Goal: Navigation & Orientation: Understand site structure

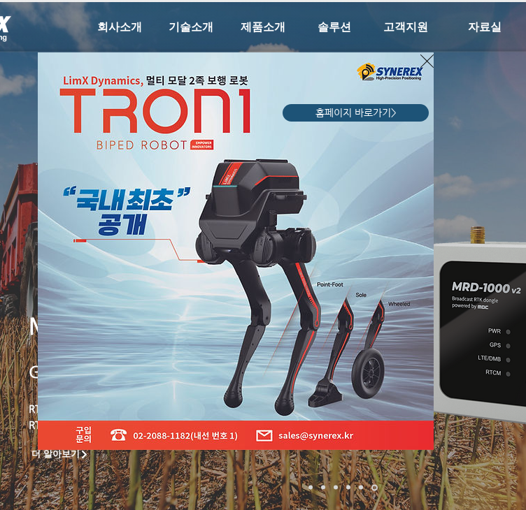
click at [424, 59] on icon "사이트로 돌아가기" at bounding box center [426, 60] width 13 height 17
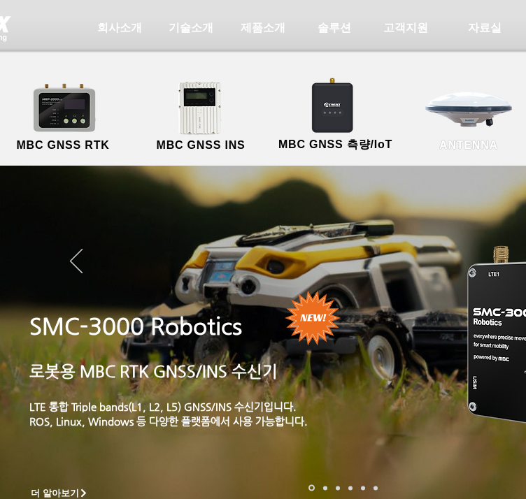
click at [475, 118] on link "ANTENNA" at bounding box center [468, 116] width 126 height 73
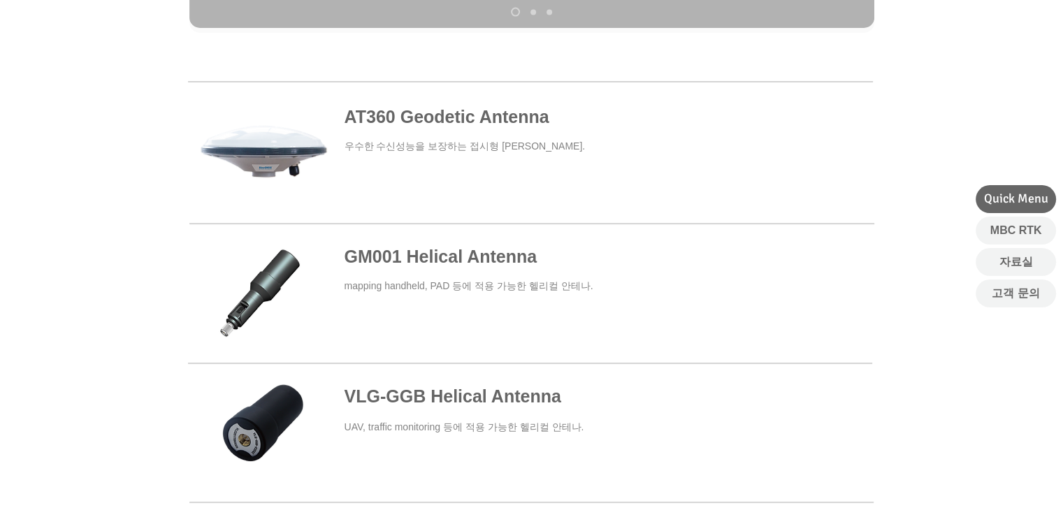
scroll to position [419, 0]
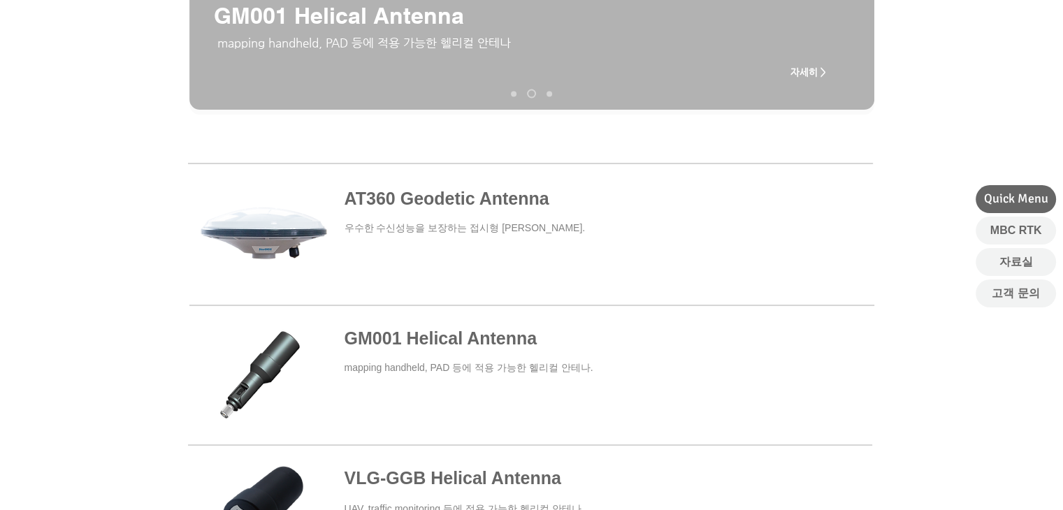
click at [525, 173] on span at bounding box center [530, 234] width 684 height 129
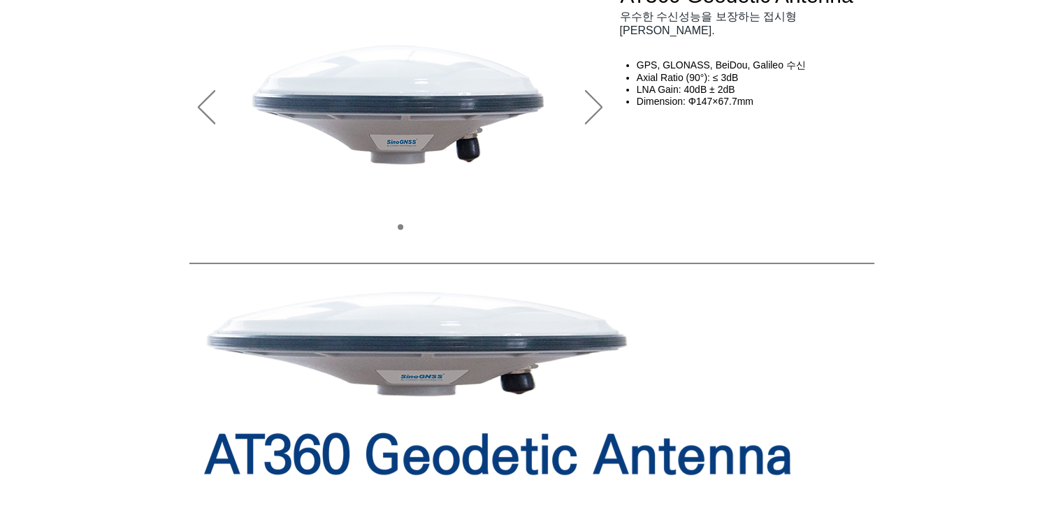
scroll to position [70, 0]
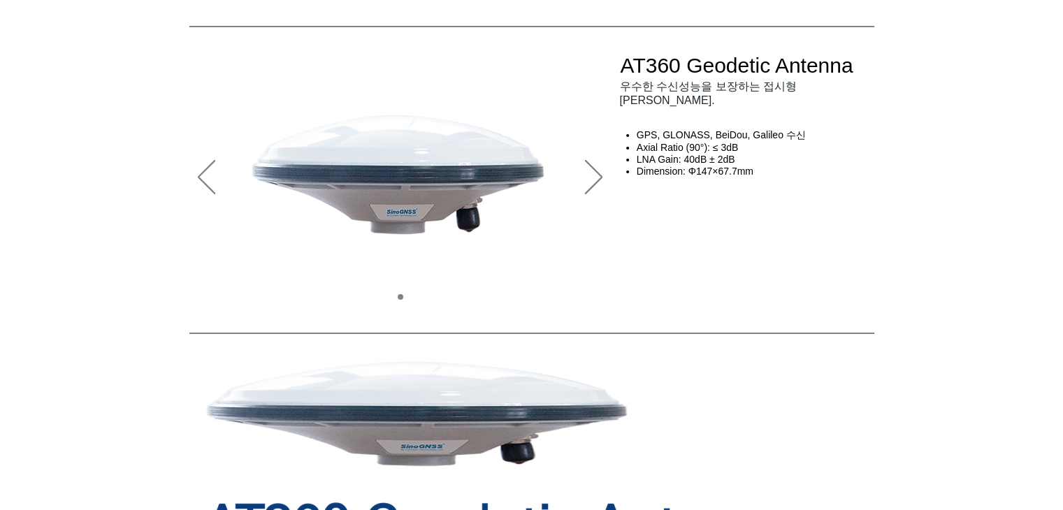
drag, startPoint x: 145, startPoint y: 358, endPoint x: 164, endPoint y: 346, distance: 22.3
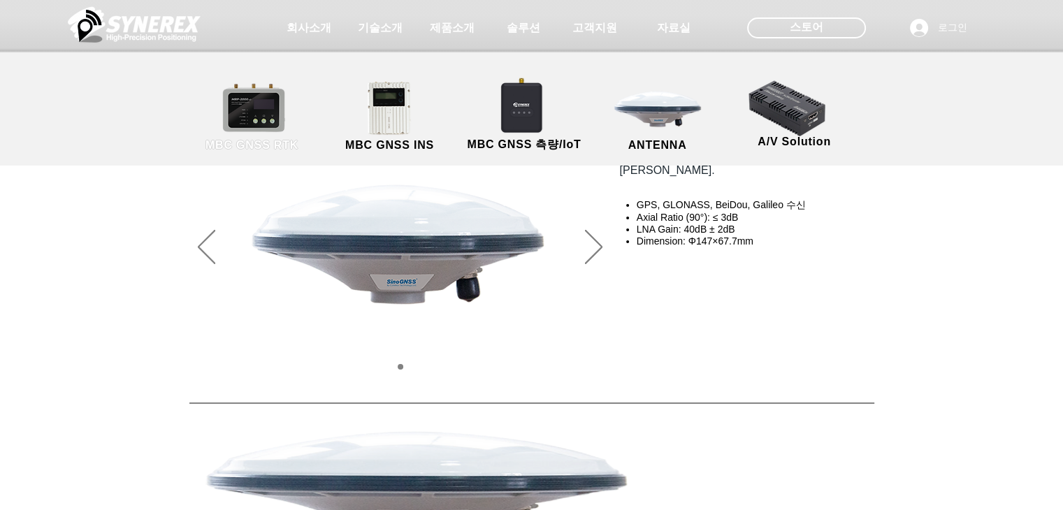
click at [229, 143] on span "MBC GNSS RTK" at bounding box center [251, 145] width 93 height 13
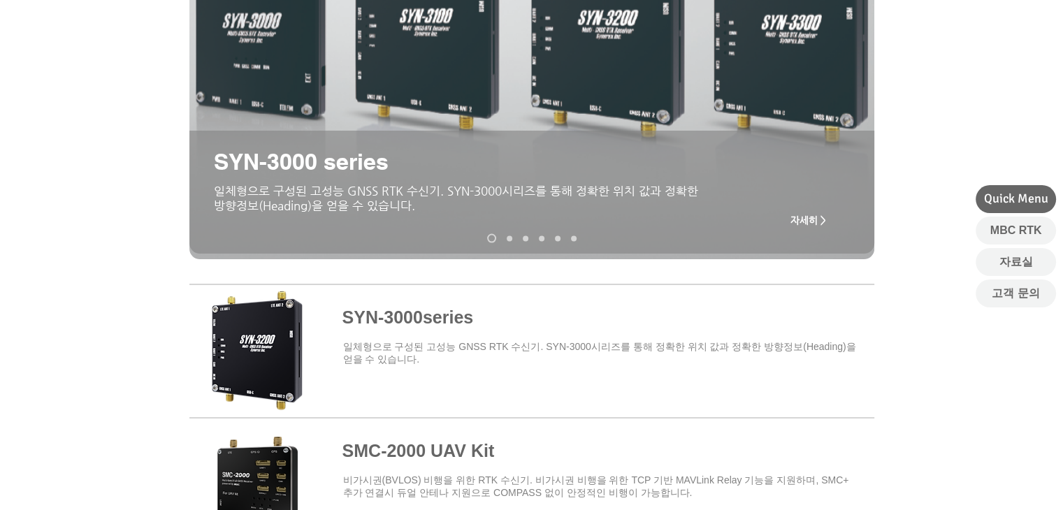
scroll to position [349, 0]
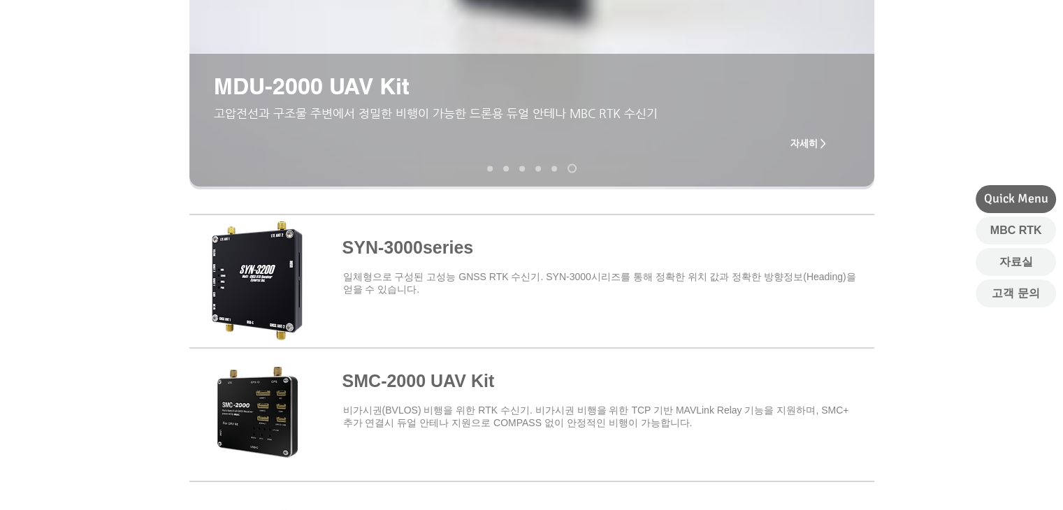
click at [98, 168] on div "main content" at bounding box center [531, 32] width 1063 height 337
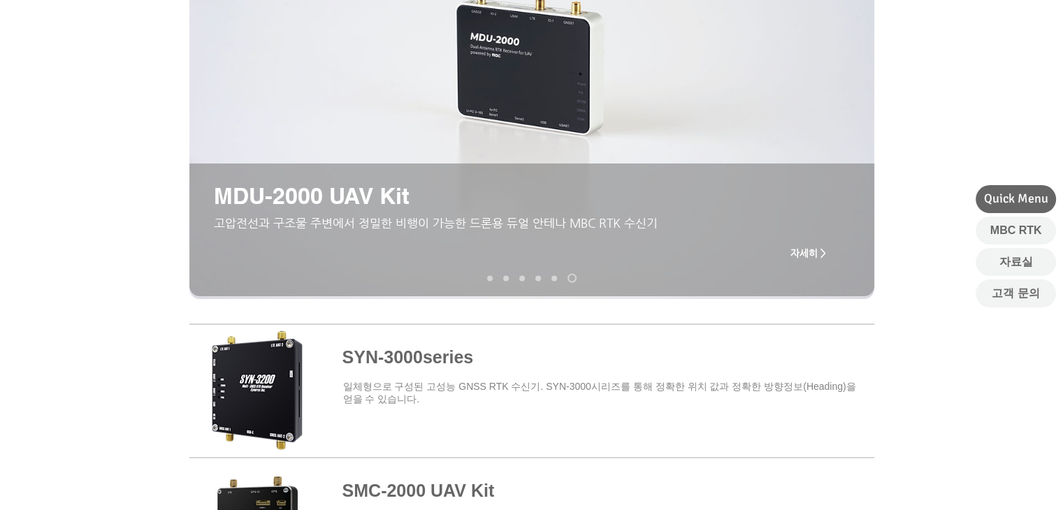
scroll to position [0, 0]
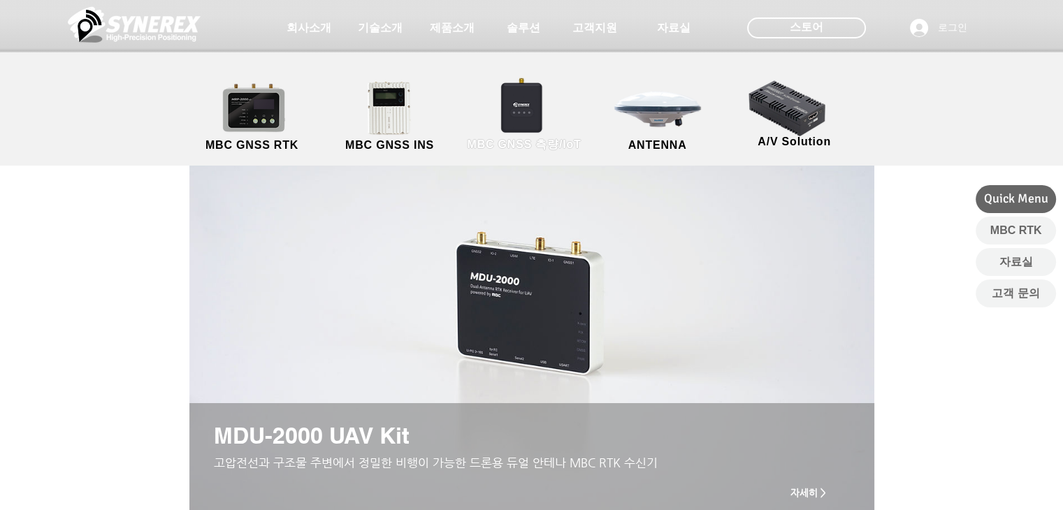
click at [523, 130] on link "MBC GNSS 측량/IoT" at bounding box center [524, 116] width 136 height 73
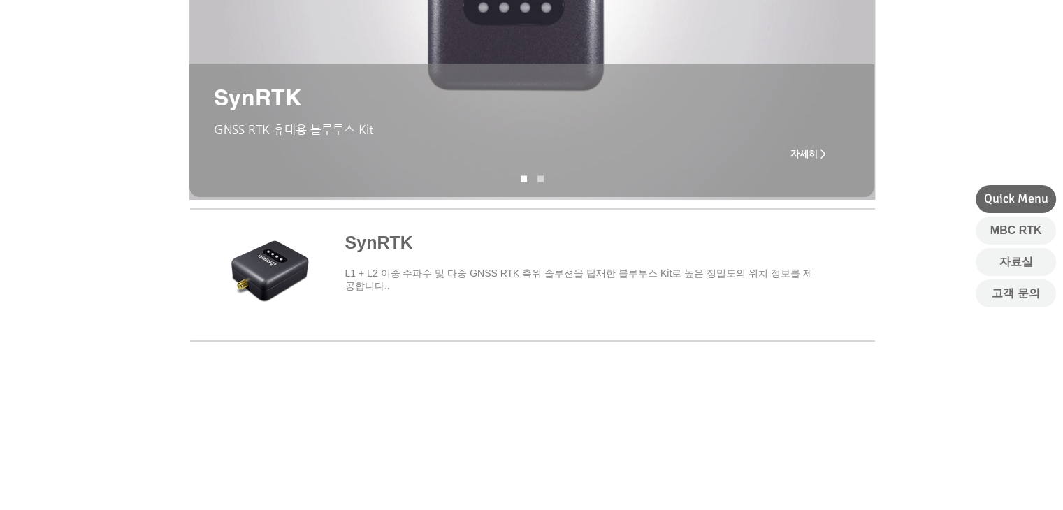
scroll to position [280, 0]
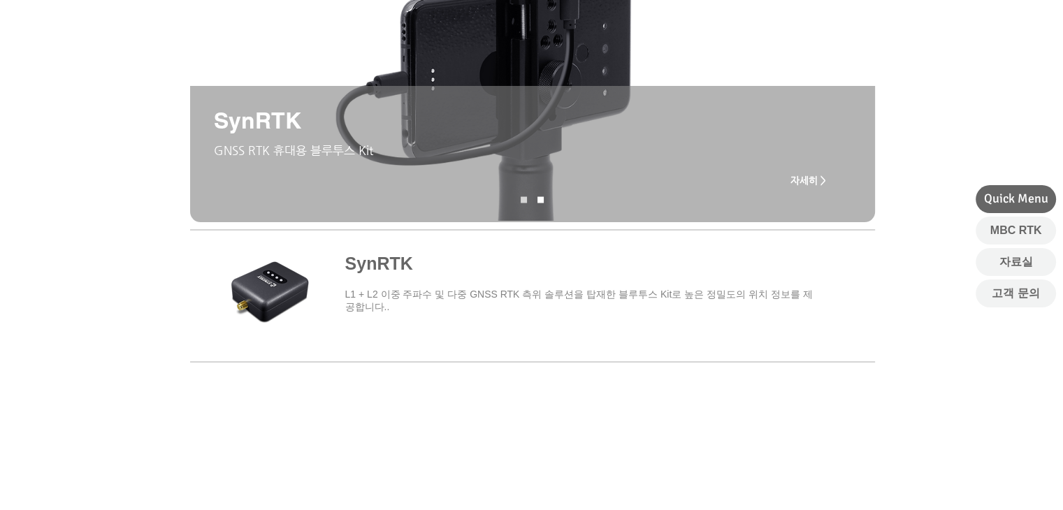
click at [131, 326] on div "main content" at bounding box center [531, 151] width 1063 height 435
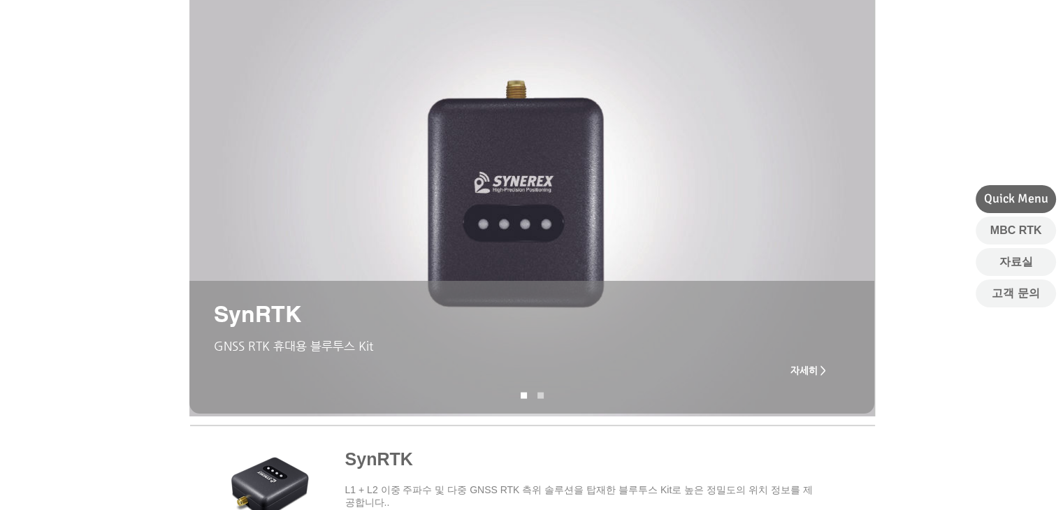
scroll to position [0, 0]
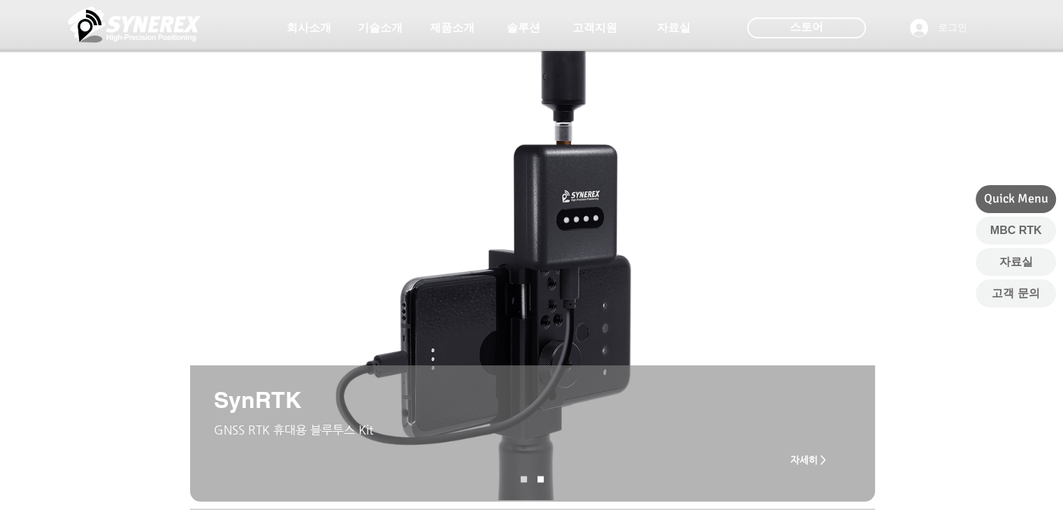
click at [31, 342] on div "main content" at bounding box center [531, 431] width 1063 height 435
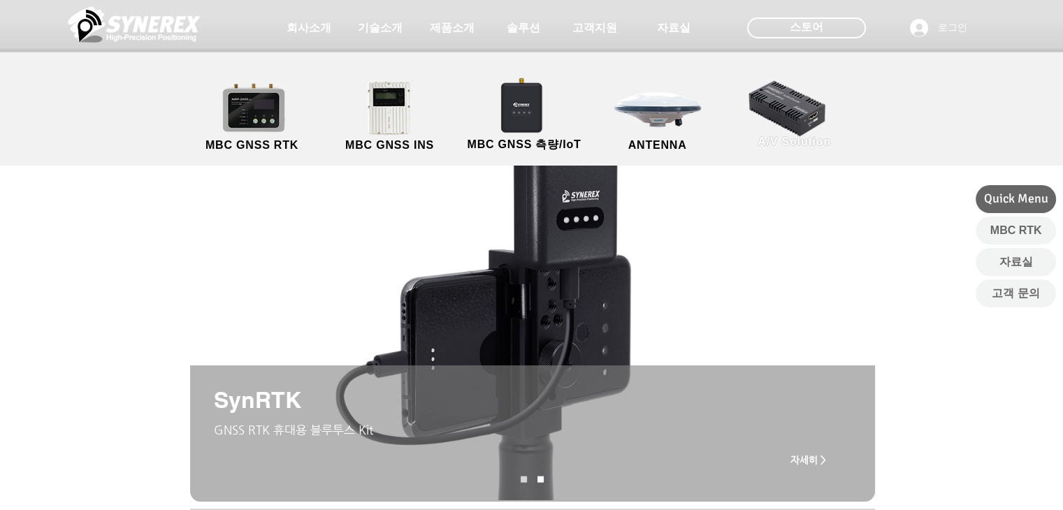
click at [525, 117] on link "A/V Solution" at bounding box center [795, 113] width 126 height 73
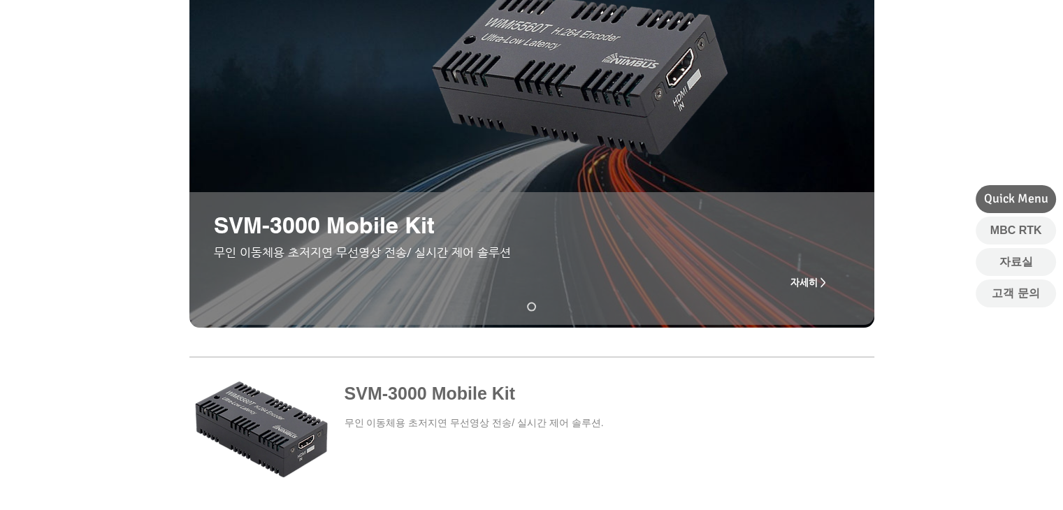
scroll to position [280, 0]
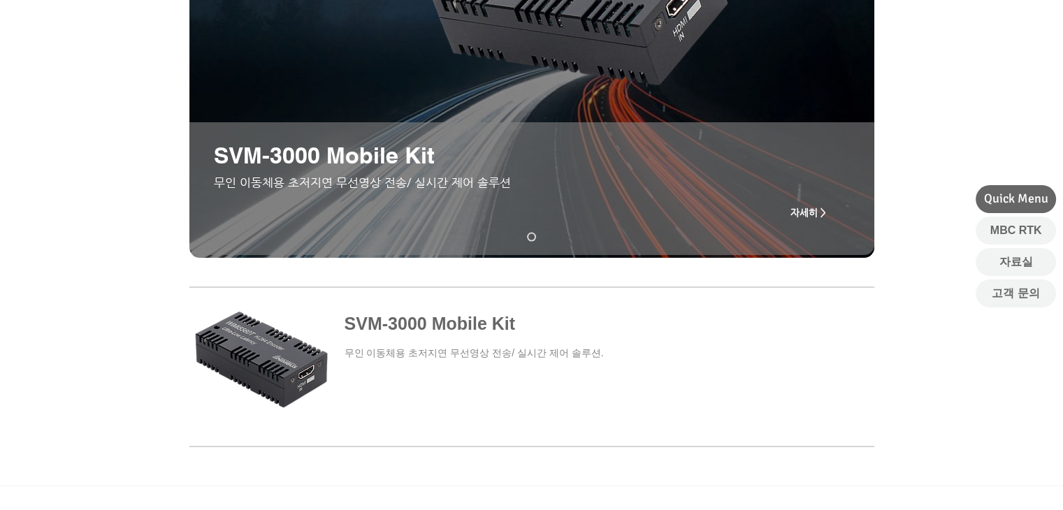
click at [75, 299] on div at bounding box center [531, 379] width 1063 height 214
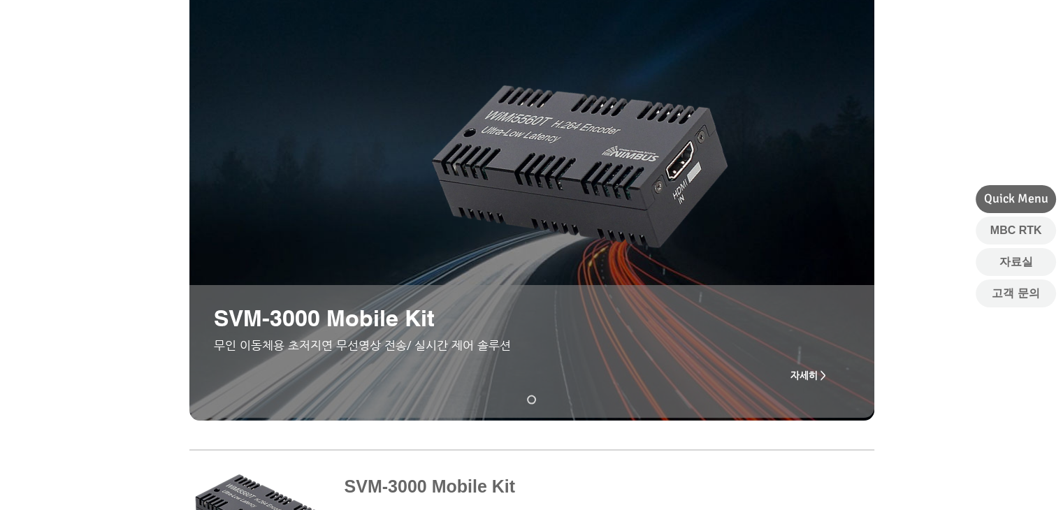
scroll to position [0, 0]
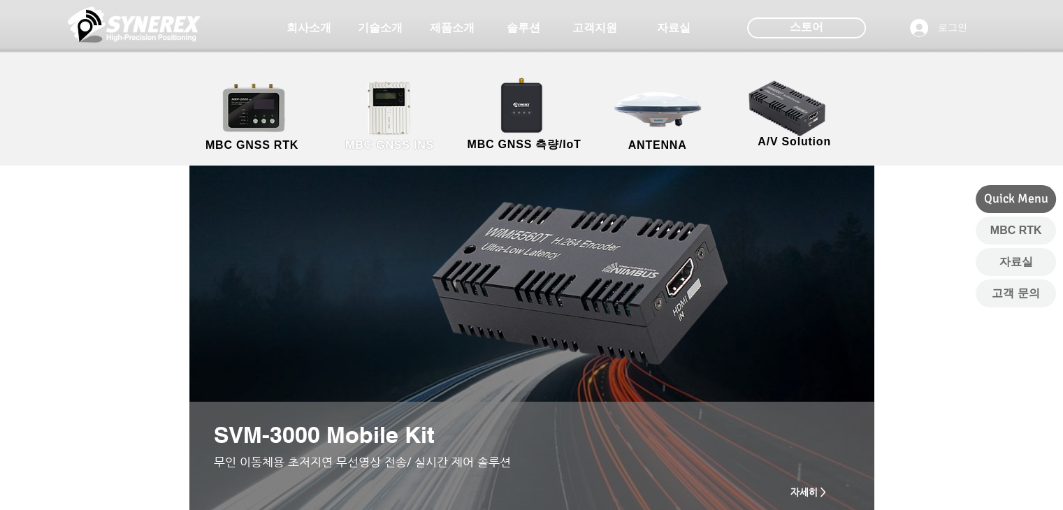
click at [401, 115] on link "MBC GNSS INS" at bounding box center [390, 116] width 126 height 73
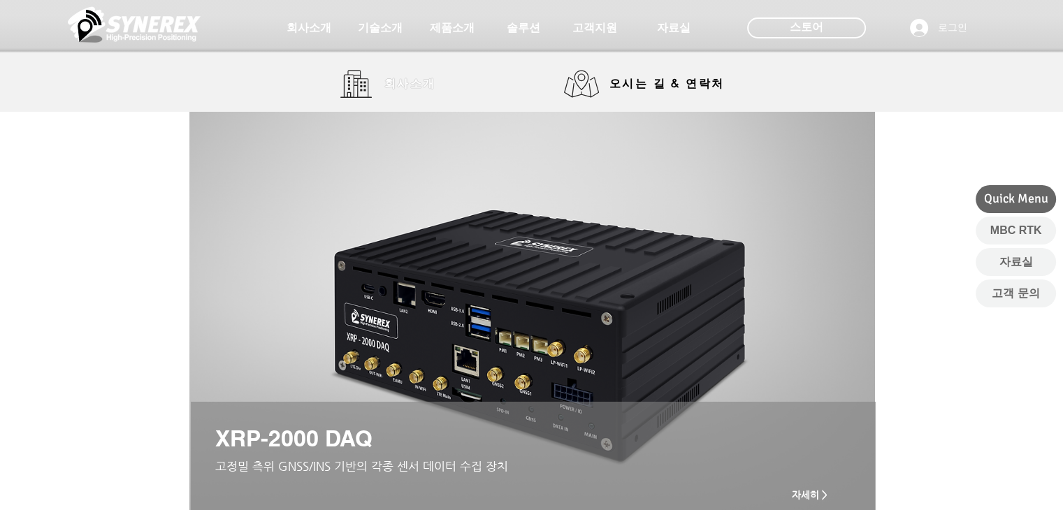
click at [383, 79] on span "회사소개" at bounding box center [410, 84] width 70 height 28
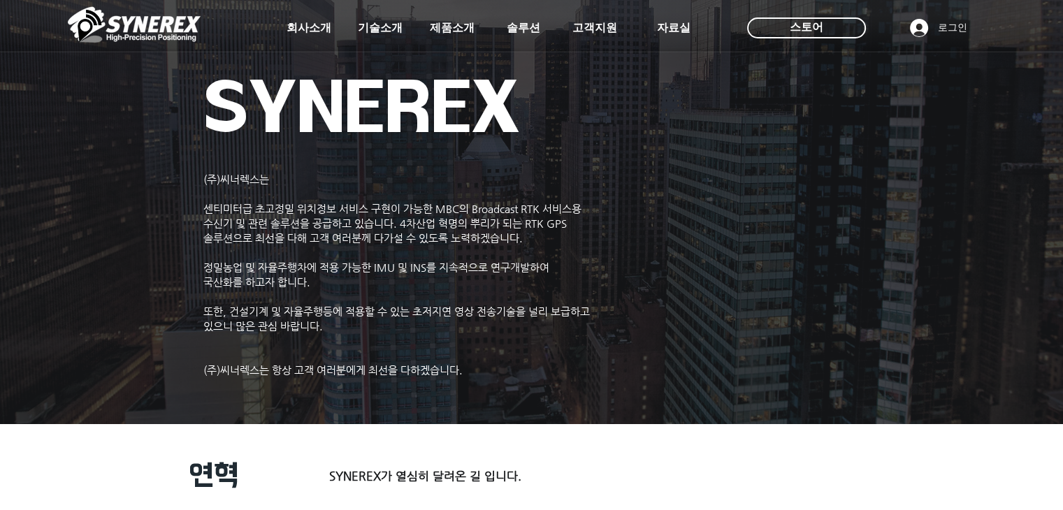
drag, startPoint x: 211, startPoint y: 208, endPoint x: 451, endPoint y: 199, distance: 240.6
click at [451, 199] on div "초고정밀 위치정보 솔루션 Broadcast RTK #comp-kyq9tmhv svg [data-color="1"] {fill: #000000;…" at bounding box center [531, 107] width 1063 height 214
